Goal: Information Seeking & Learning: Learn about a topic

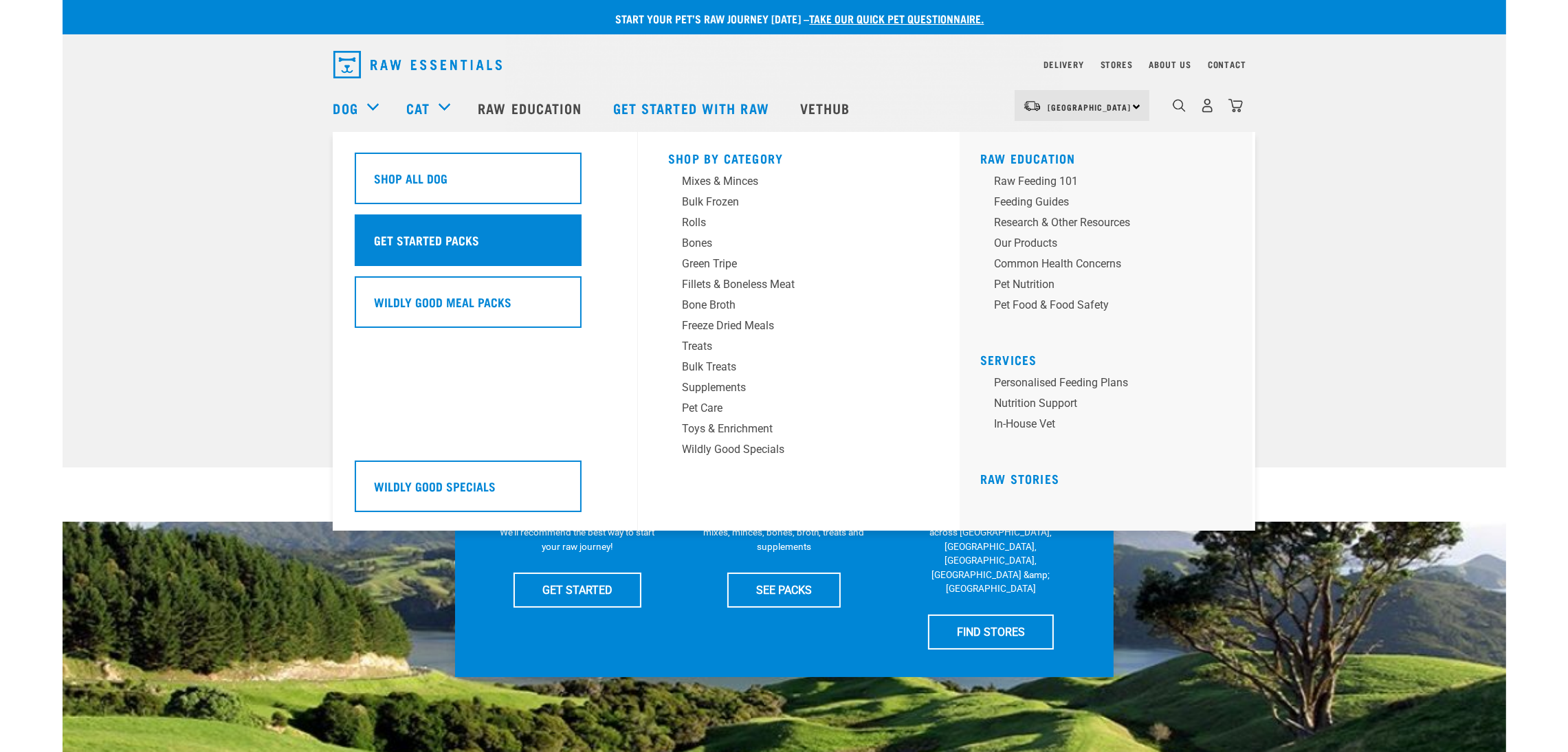
click at [420, 237] on h5 "Get Started Packs" at bounding box center [427, 240] width 106 height 18
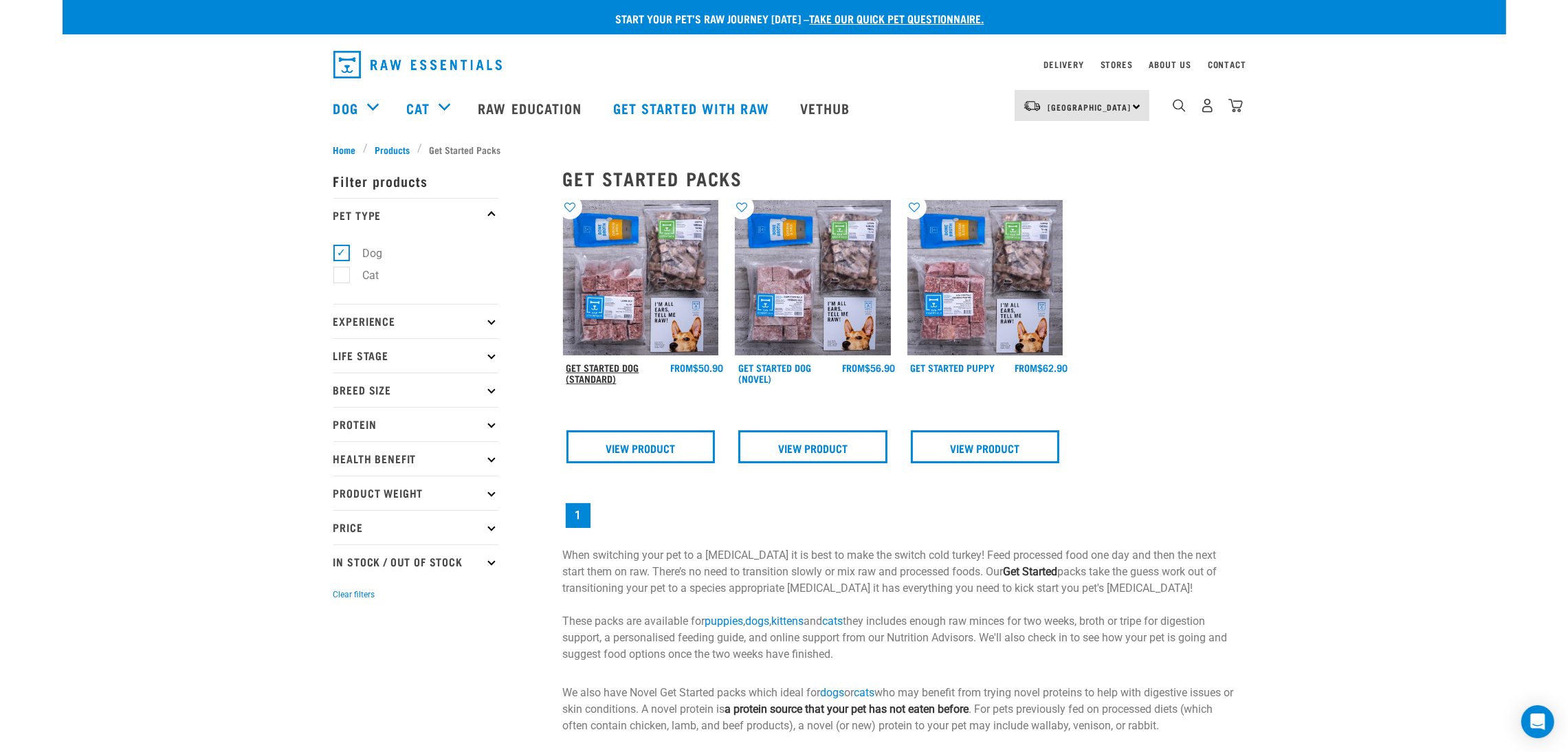
click at [613, 371] on link "Get Started Dog (Standard)" at bounding box center [603, 373] width 73 height 16
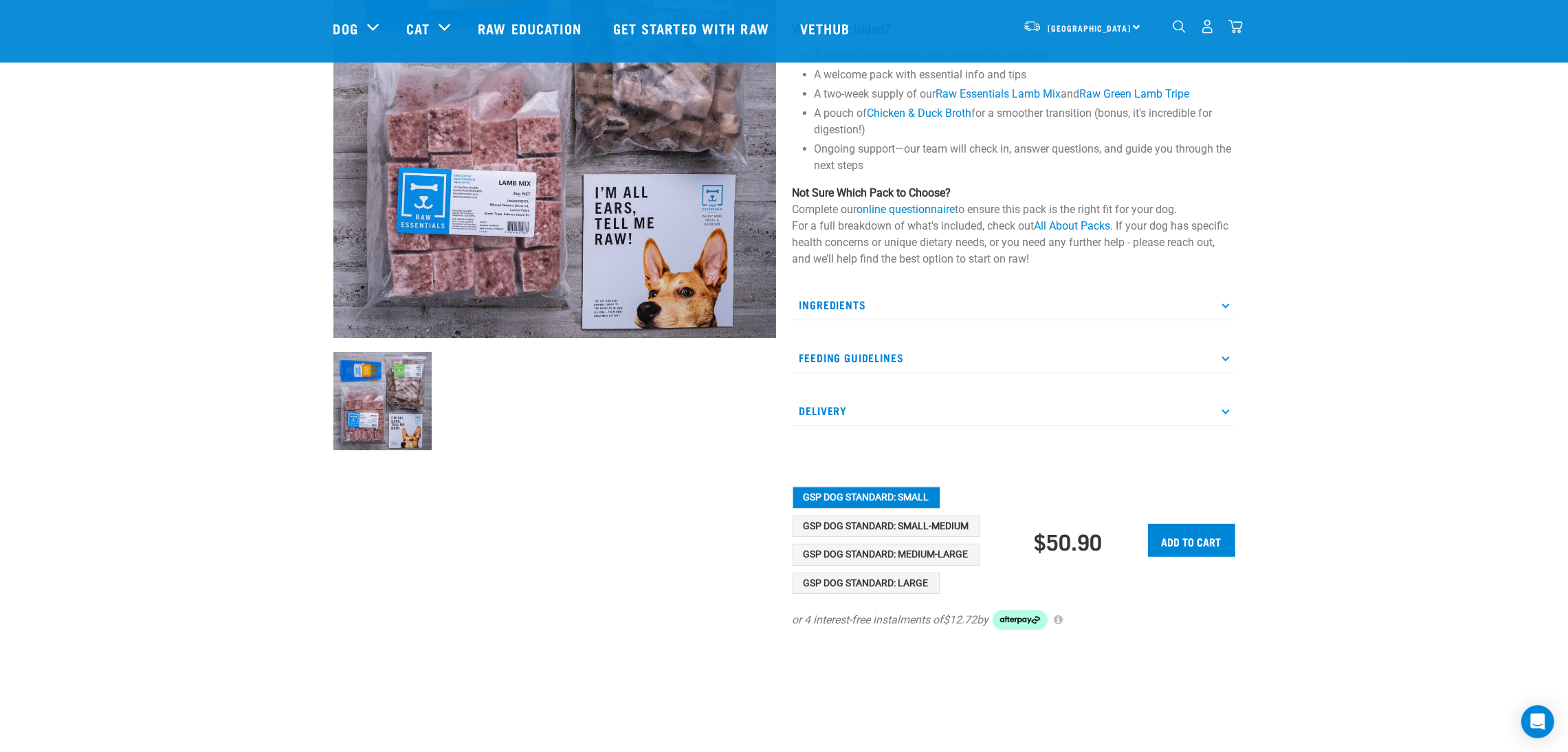
scroll to position [206, 0]
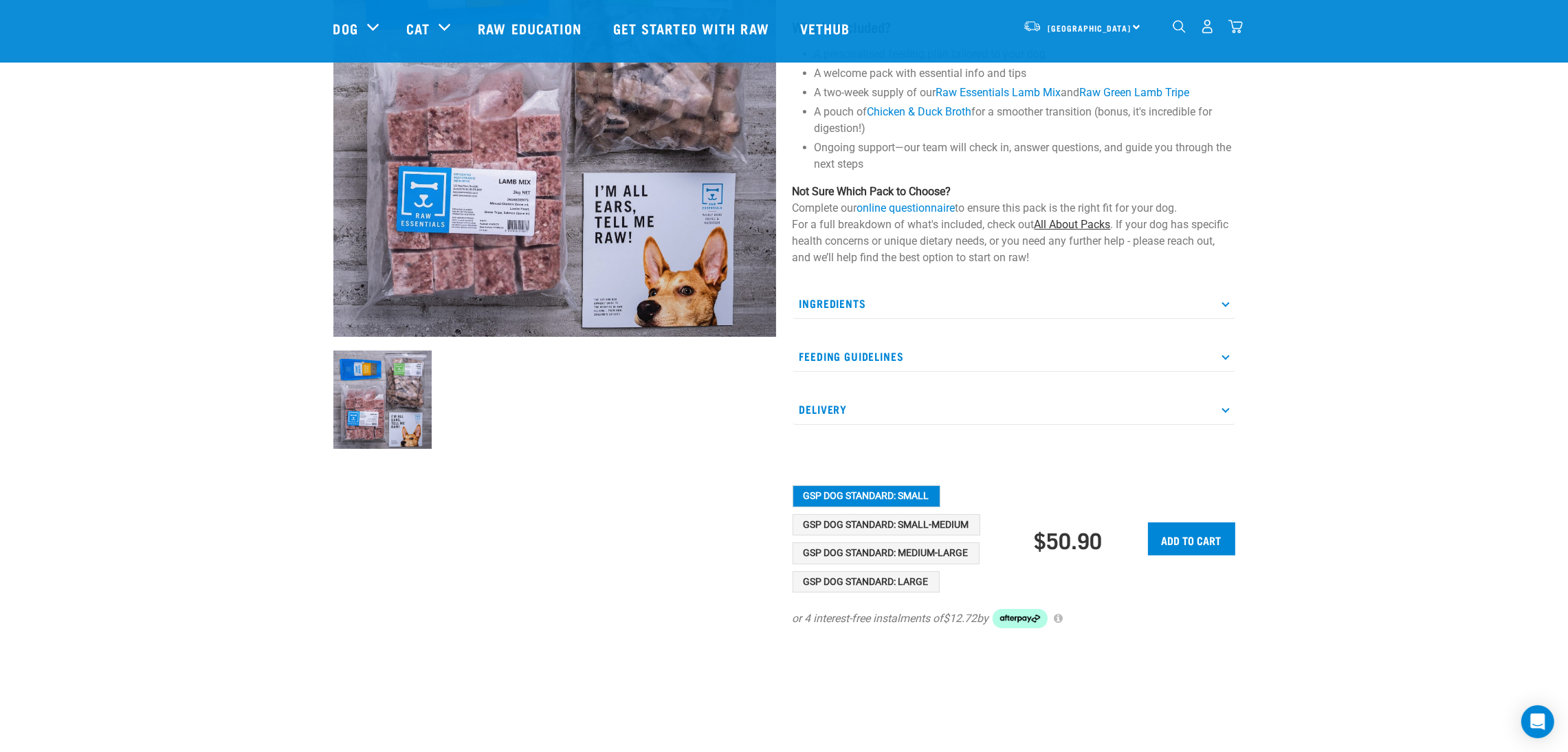
click at [1040, 223] on link "All About Packs" at bounding box center [1073, 225] width 76 height 13
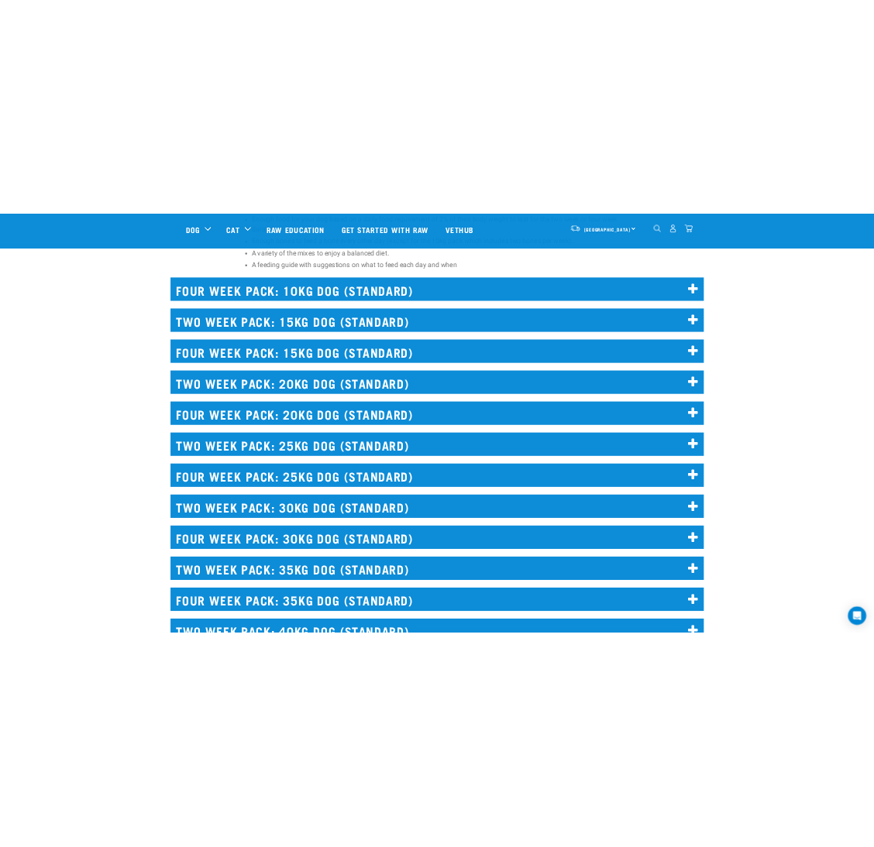
scroll to position [3834, 0]
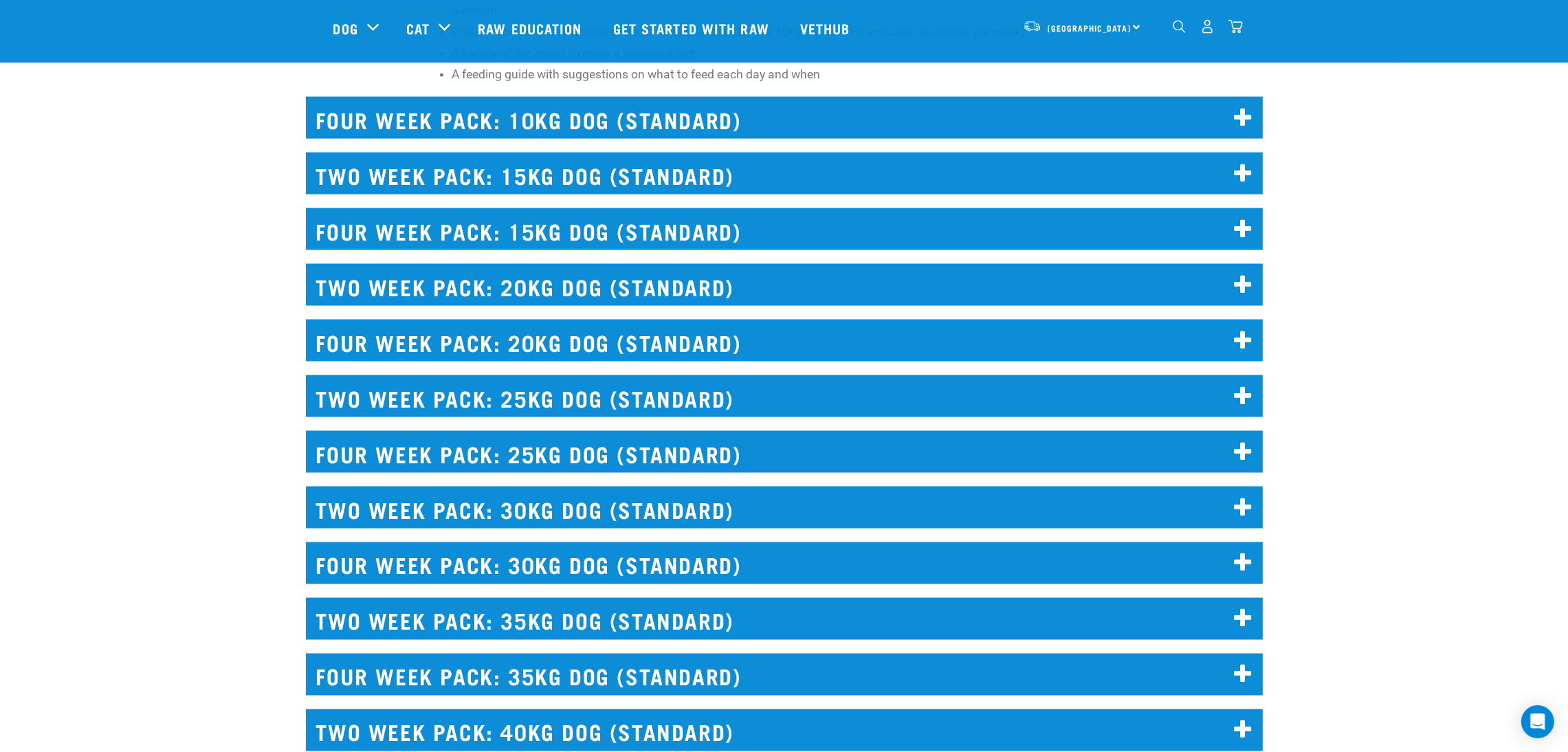
click at [694, 395] on h2 "TWO WEEK PACK: 25KG DOG (STANDARD)" at bounding box center [784, 396] width 957 height 42
